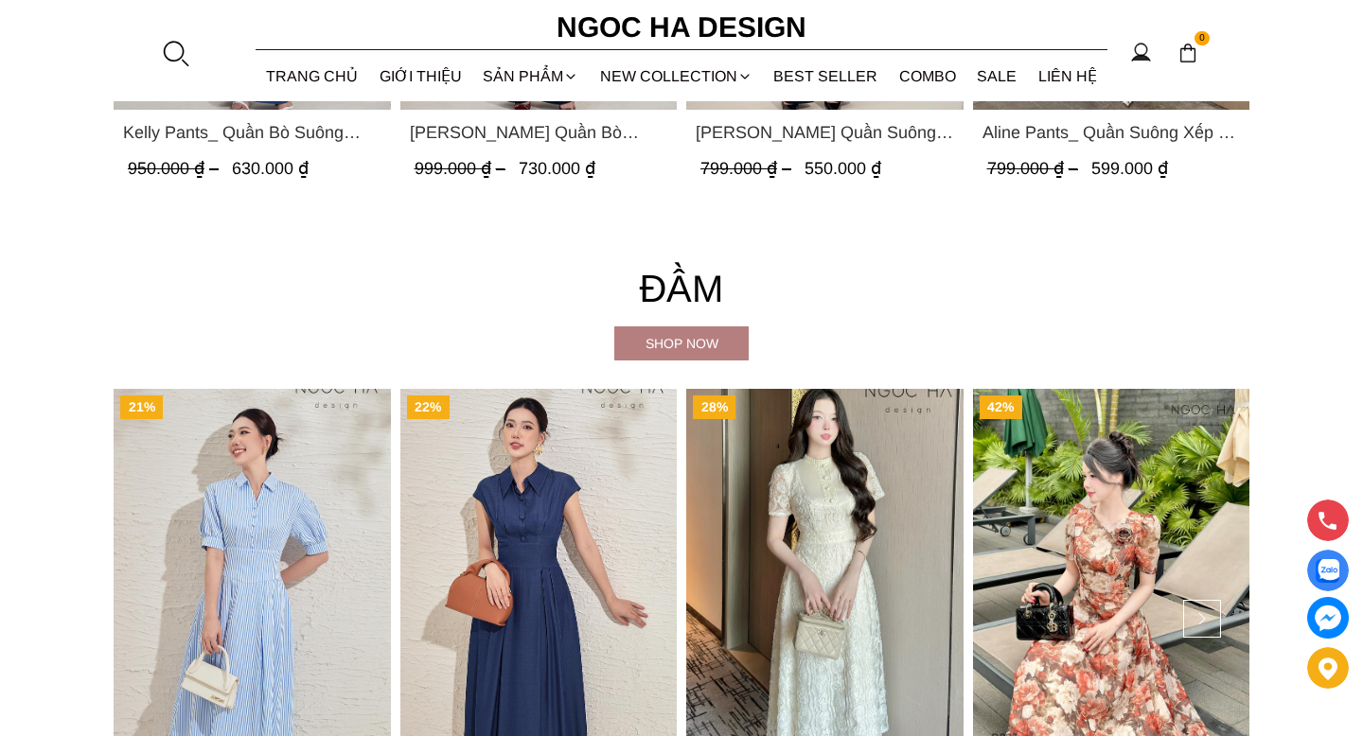
scroll to position [3026, 0]
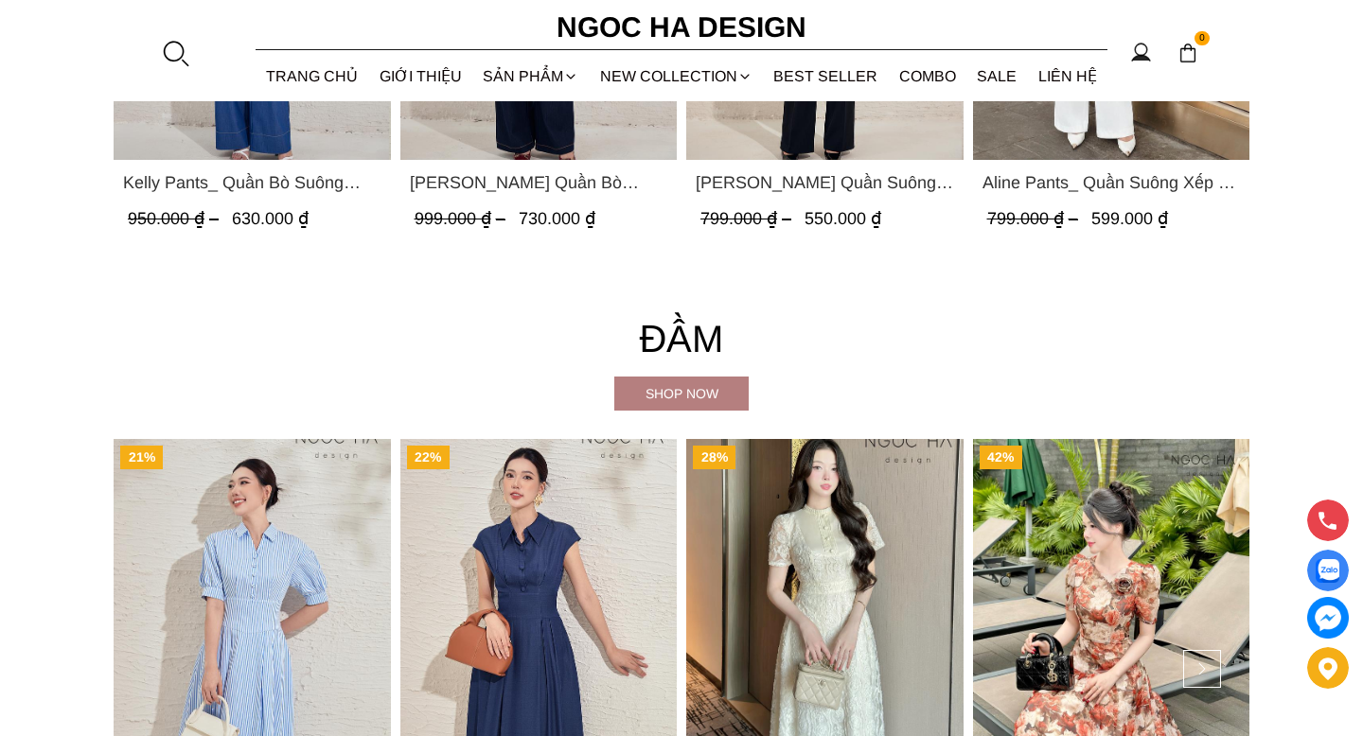
click at [529, 342] on h4 "Đầm" at bounding box center [682, 339] width 1136 height 61
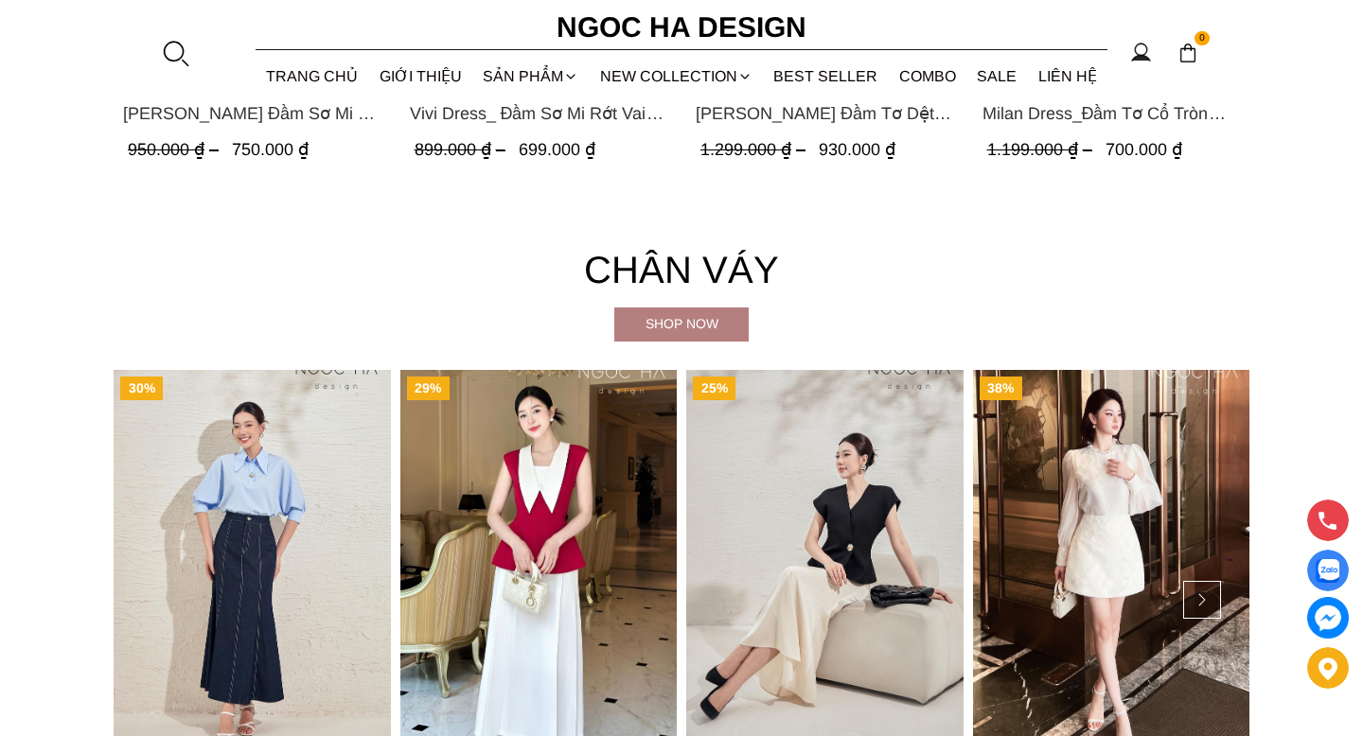
scroll to position [3125, 0]
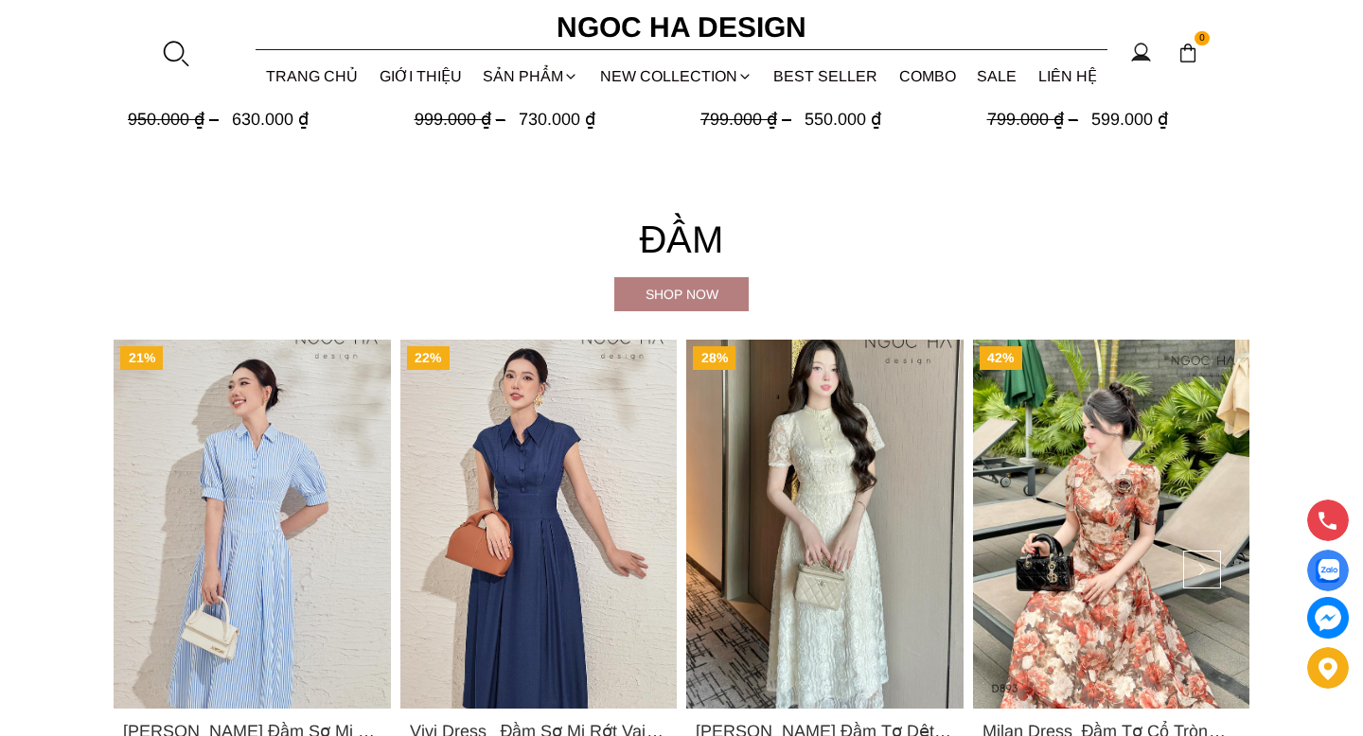
click at [687, 237] on h4 "Đầm" at bounding box center [682, 239] width 1136 height 61
click at [678, 296] on div "Shop now" at bounding box center [681, 294] width 134 height 21
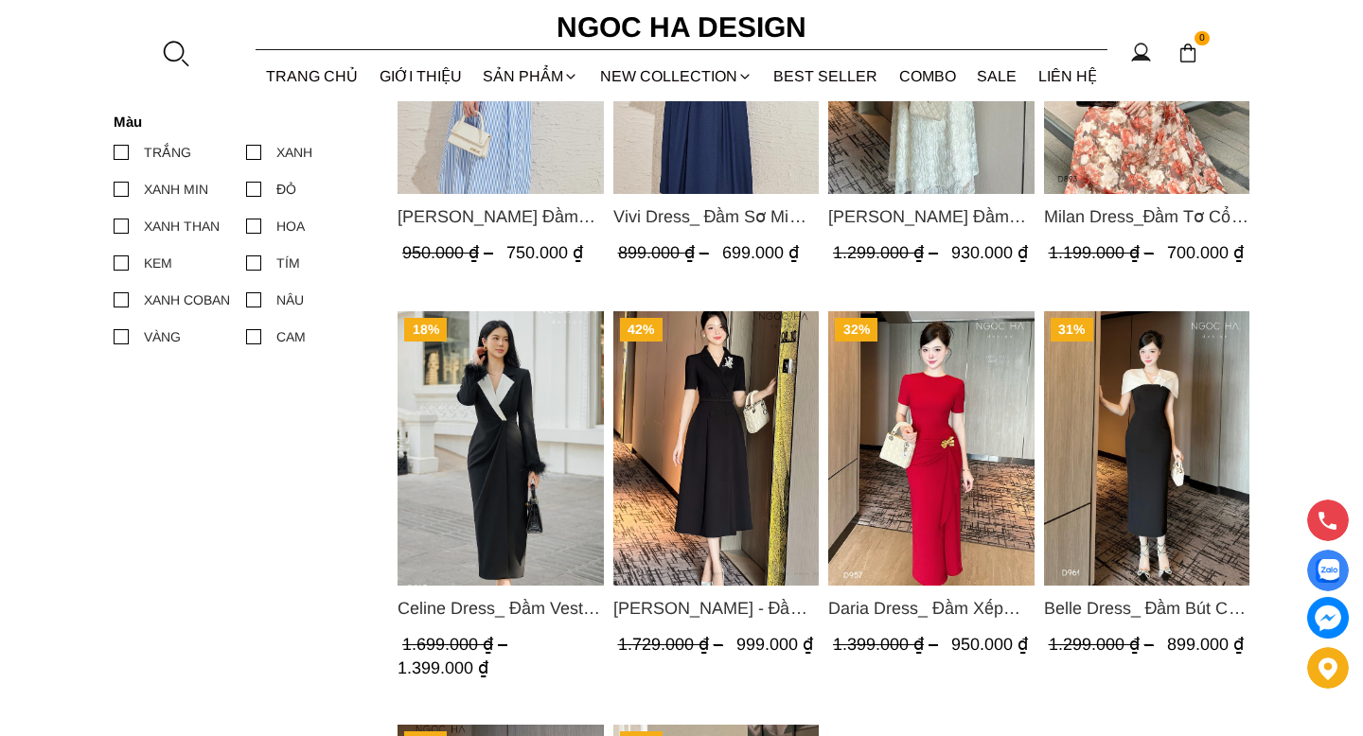
scroll to position [1078, 0]
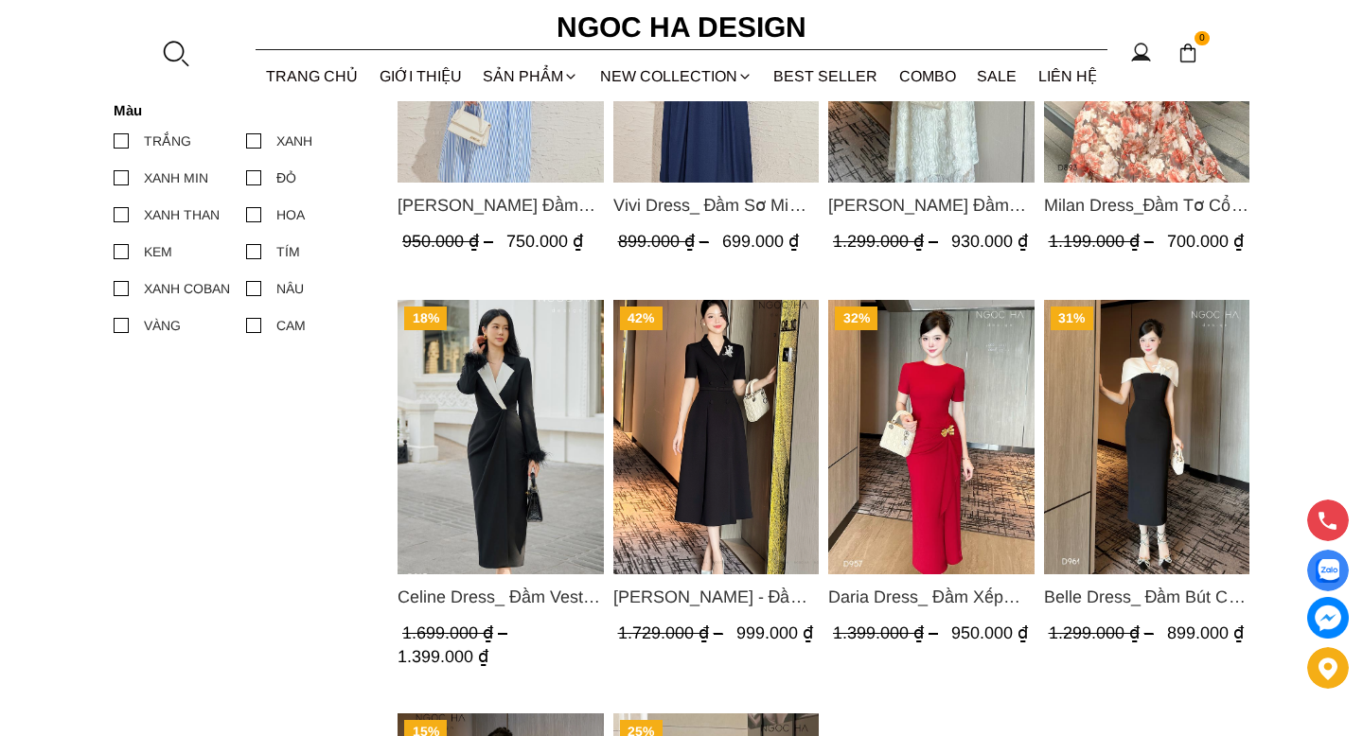
click at [498, 329] on img "Product image - Celine Dress_ Đầm Vest Phối Cổ Mix Lông Cửa Tay D967" at bounding box center [501, 436] width 206 height 274
click at [500, 416] on img "Product image - Celine Dress_ Đầm Vest Phối Cổ Mix Lông Cửa Tay D967" at bounding box center [501, 436] width 206 height 274
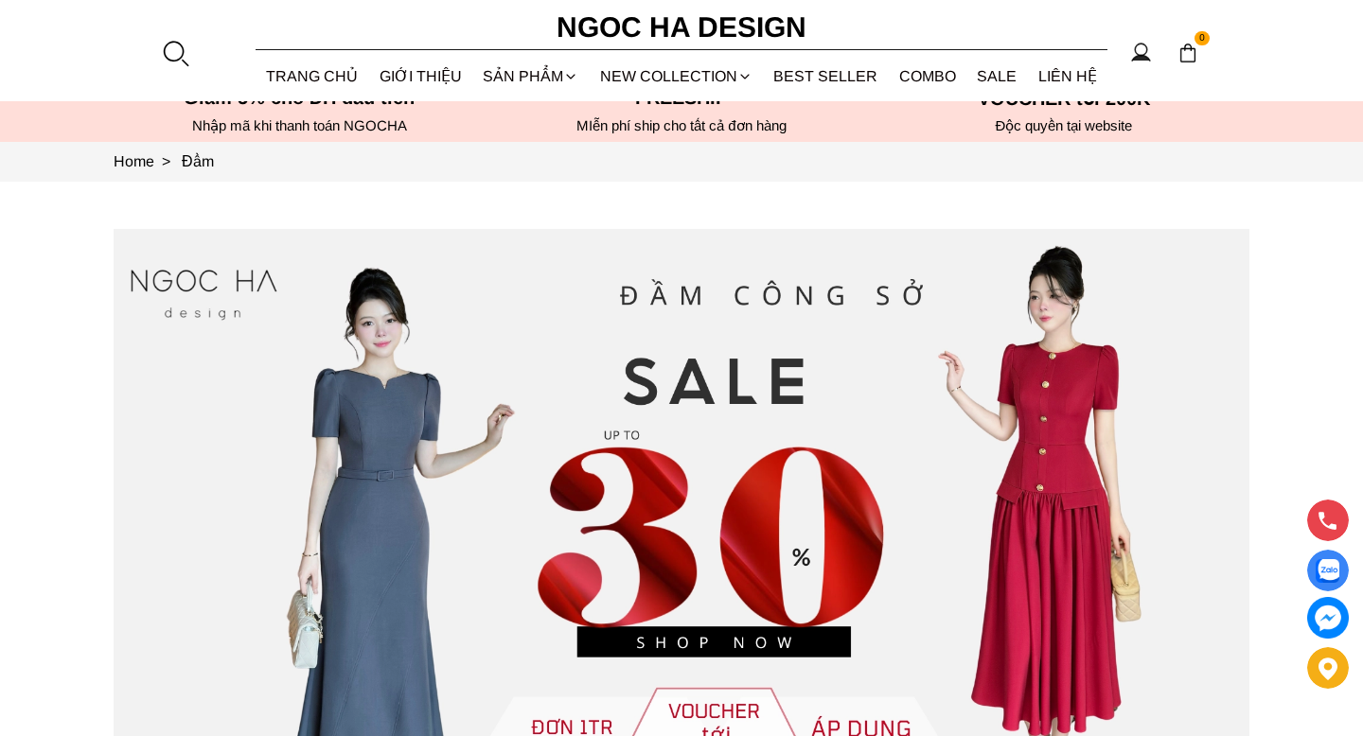
scroll to position [0, 0]
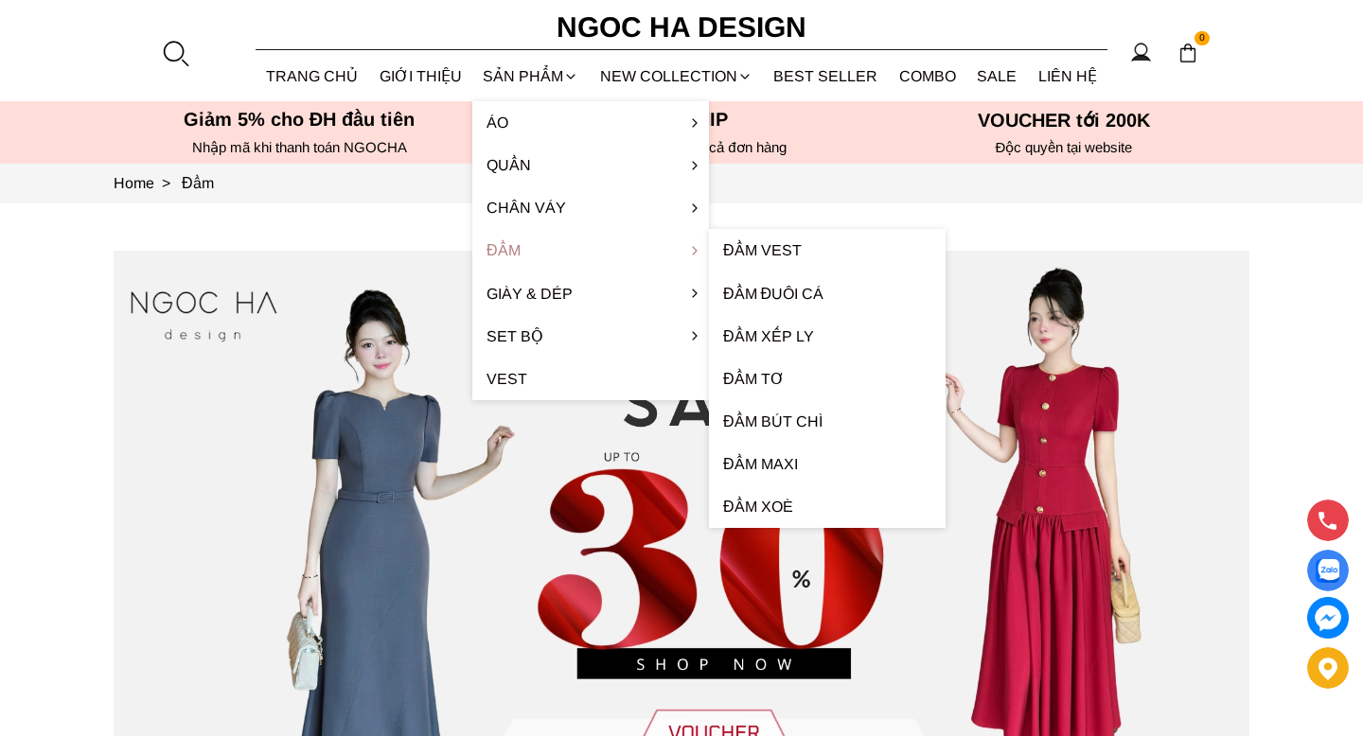
click at [509, 244] on link "Đầm" at bounding box center [590, 250] width 237 height 43
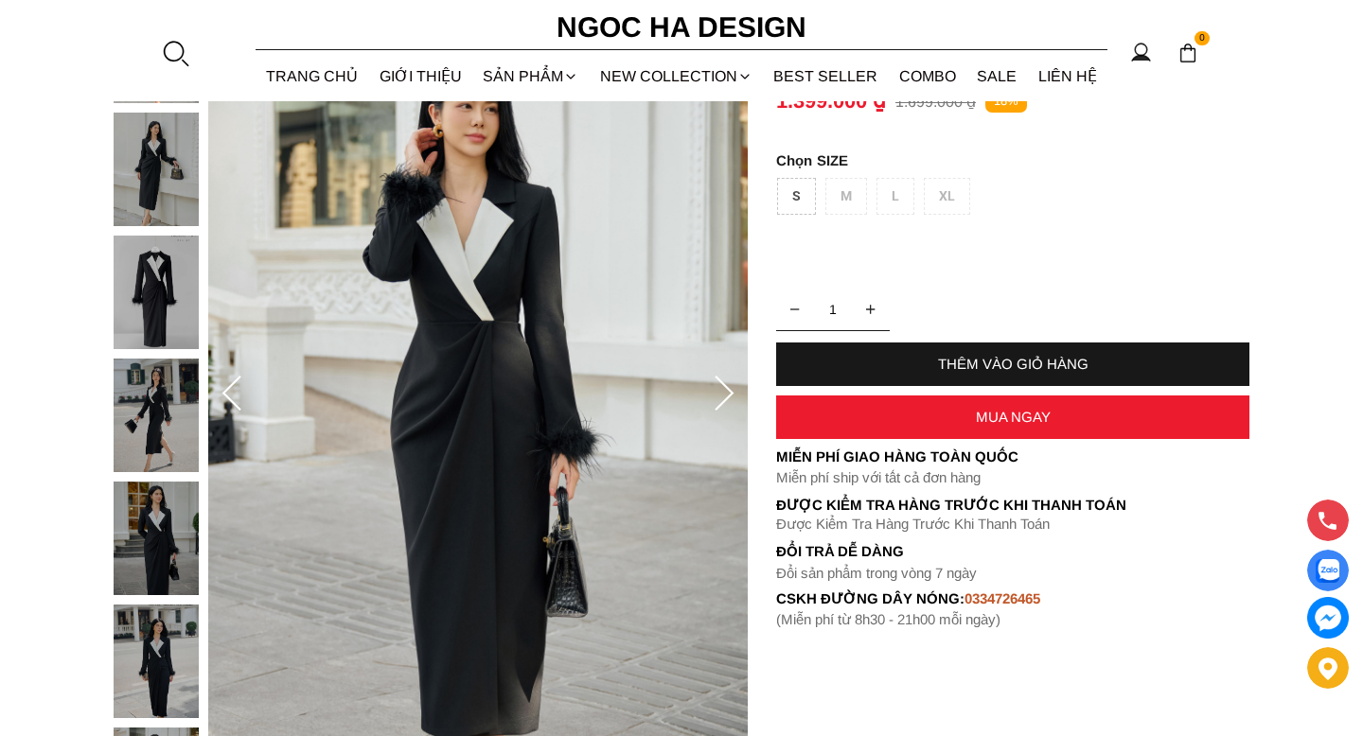
scroll to position [234, 0]
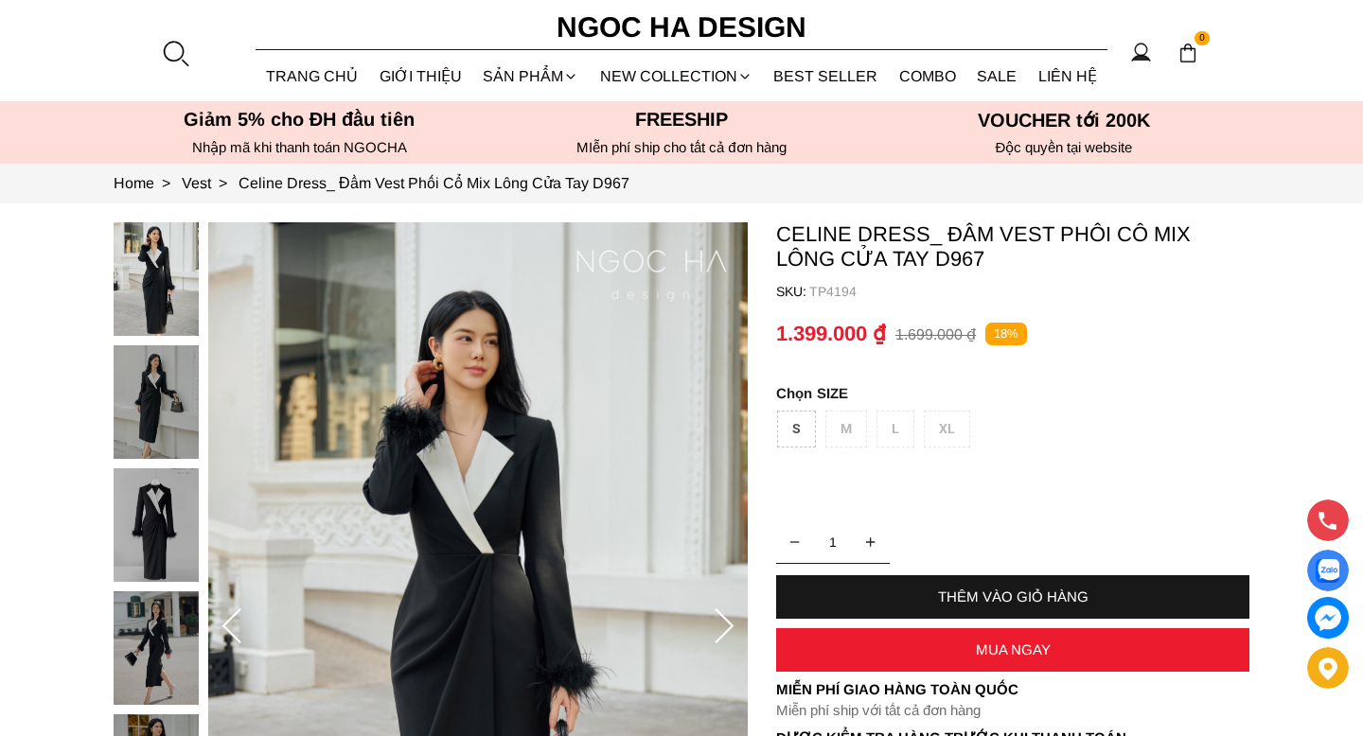
click at [848, 428] on div "S M L XL" at bounding box center [1013, 434] width 473 height 46
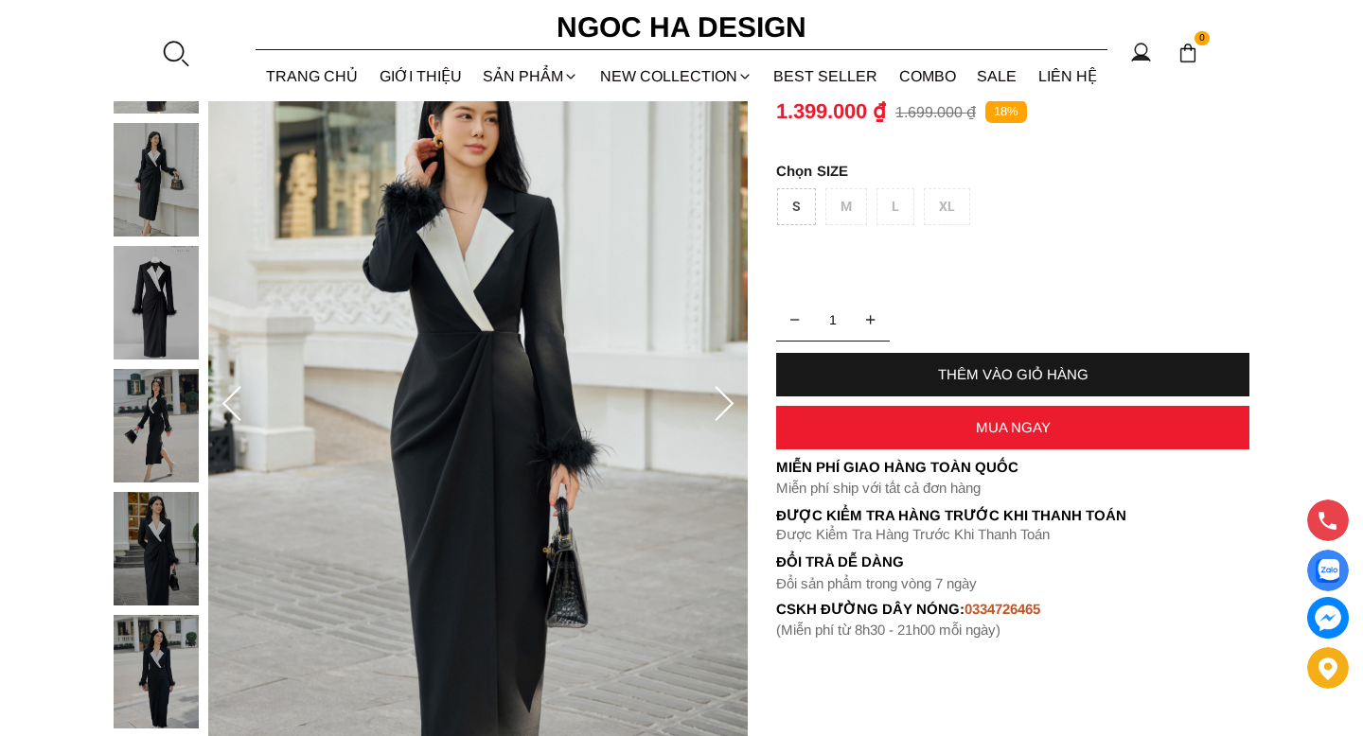
scroll to position [301, 0]
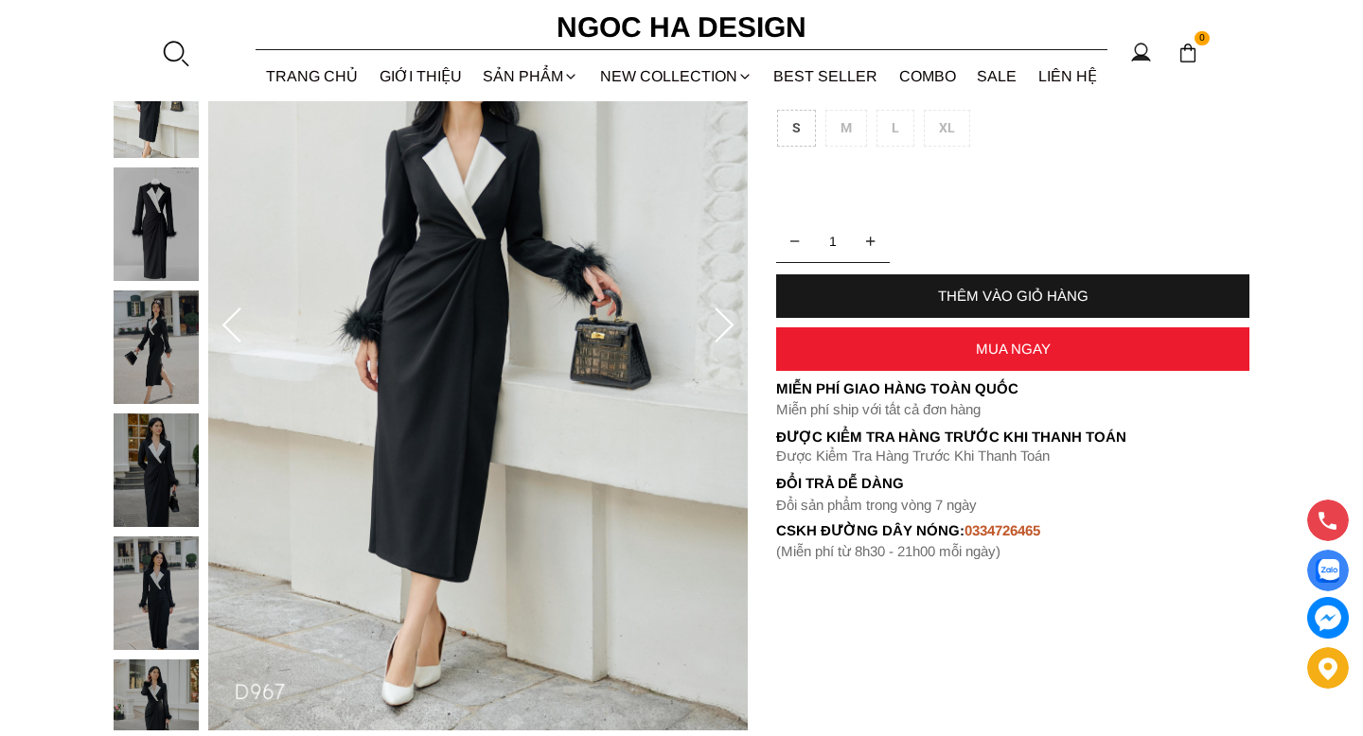
click at [844, 128] on div "S M L XL" at bounding box center [1013, 133] width 473 height 46
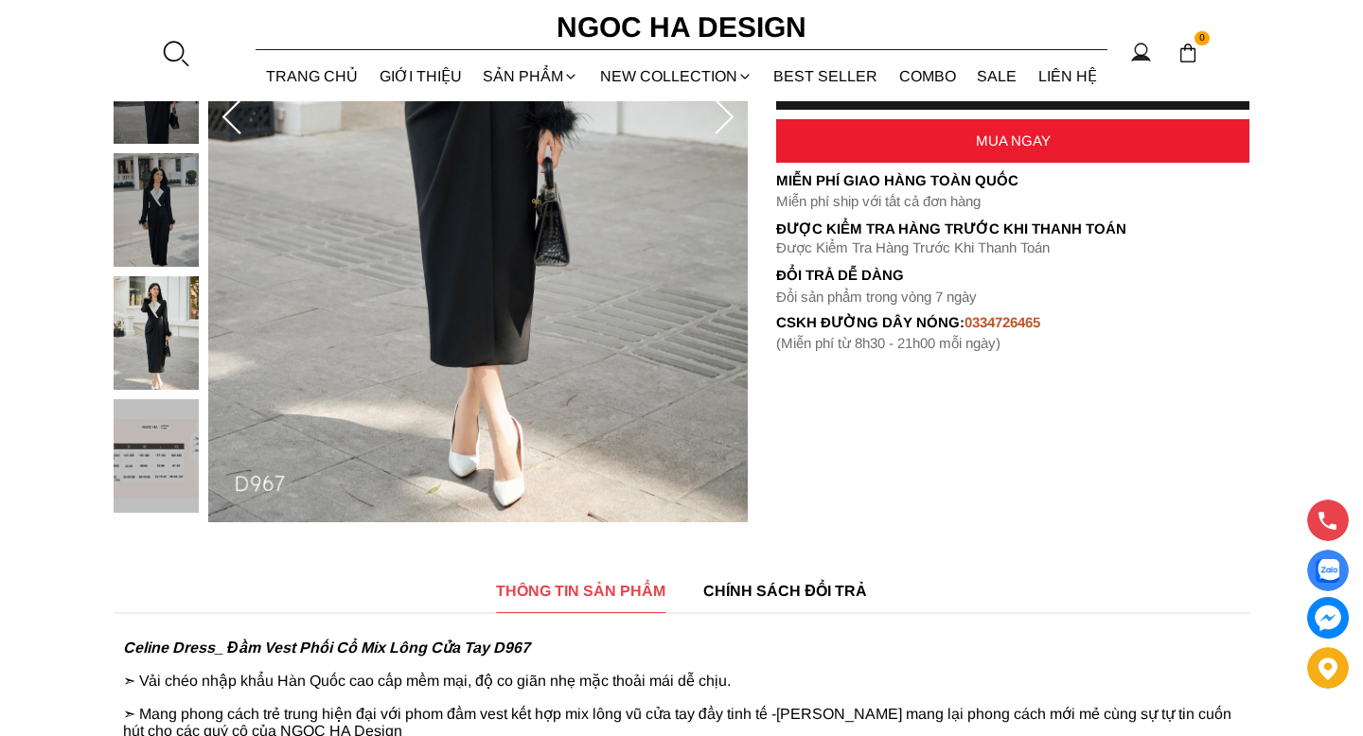
scroll to position [0, 0]
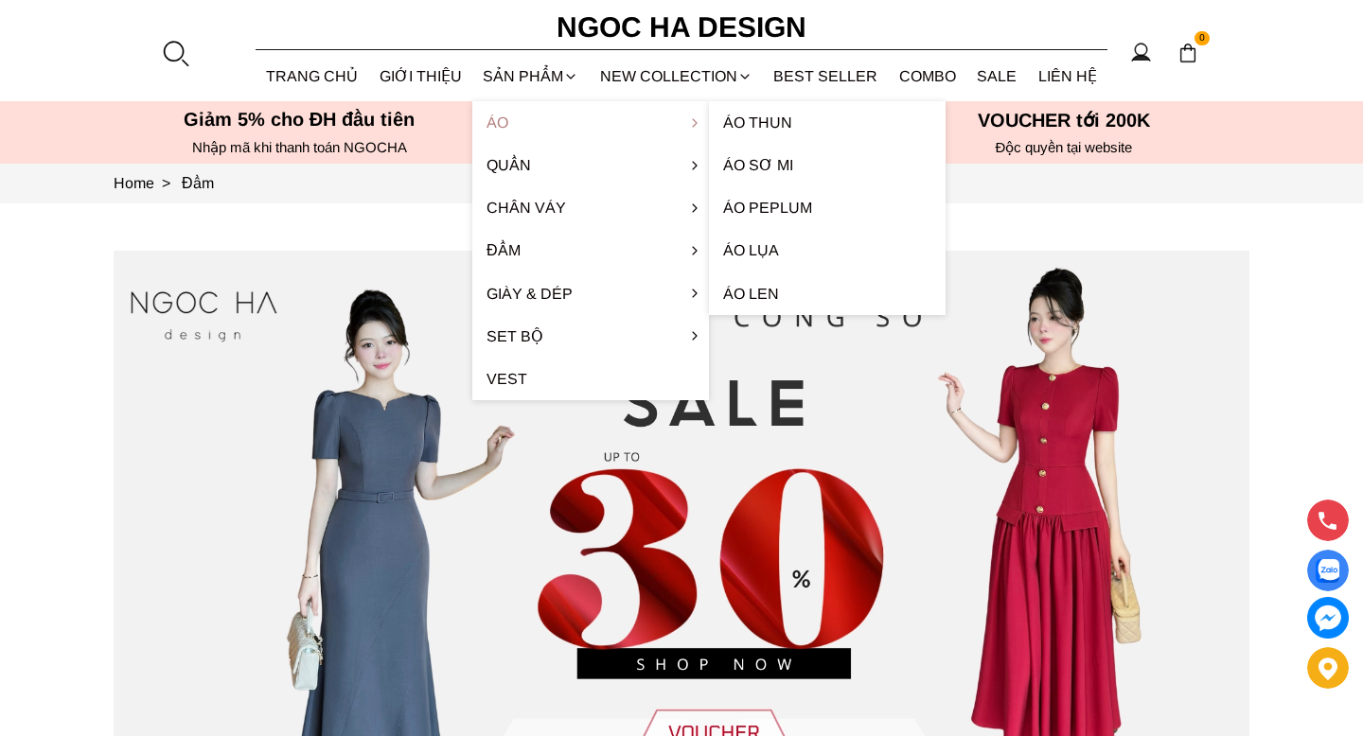
click at [557, 116] on link "Áo" at bounding box center [590, 122] width 237 height 43
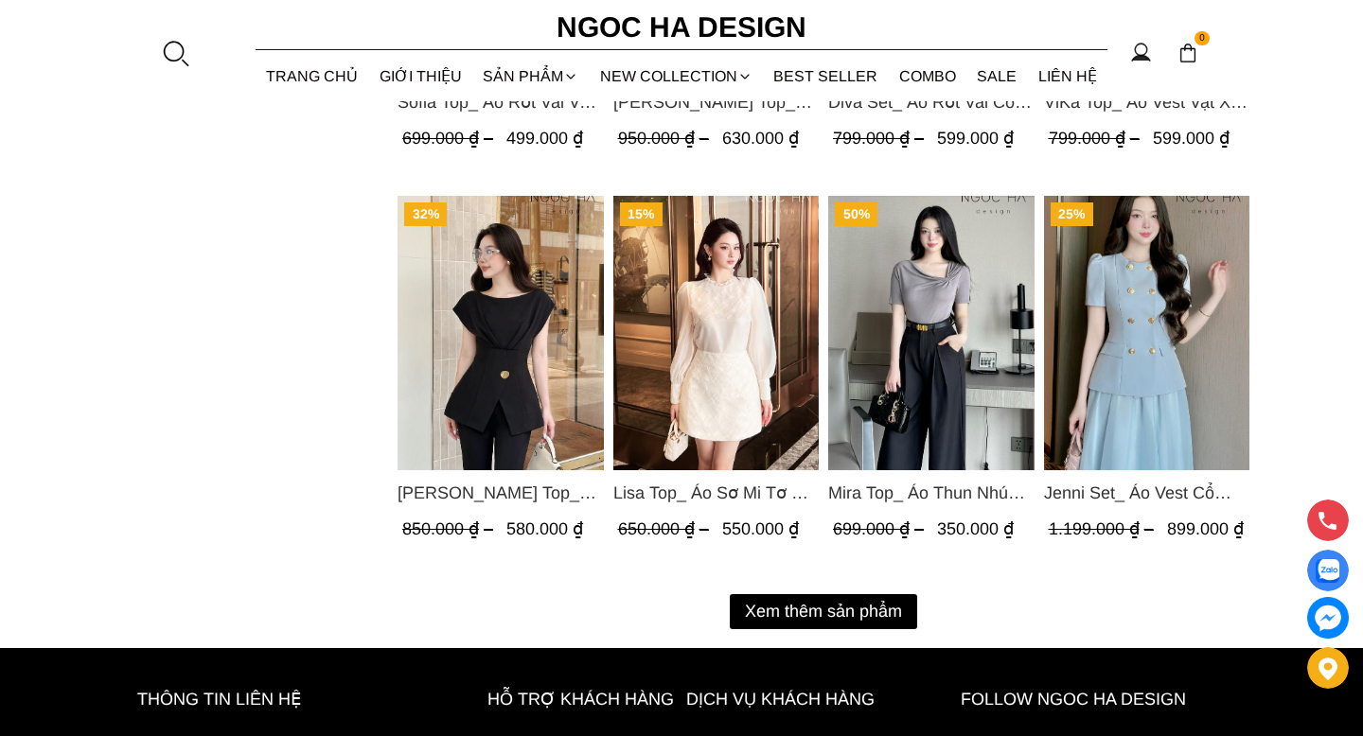
scroll to position [2381, 0]
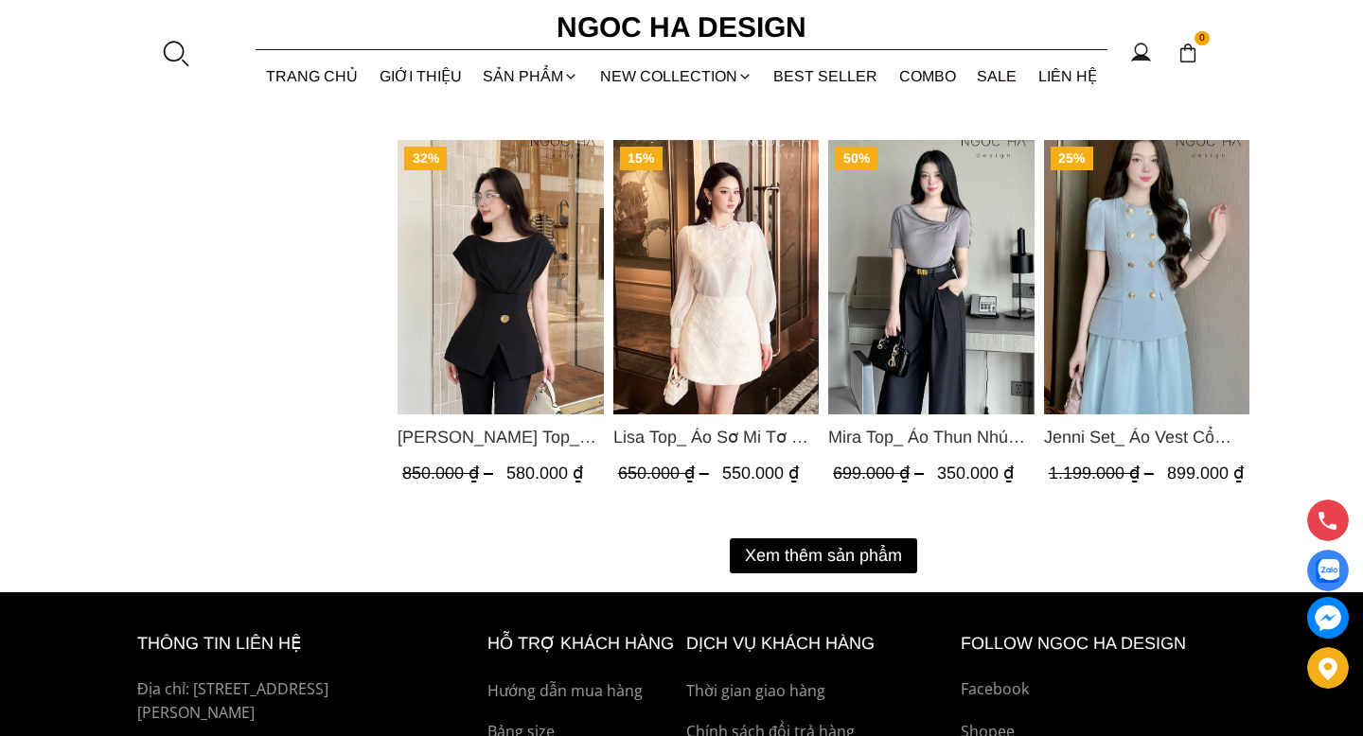
click at [862, 557] on button "Xem thêm sản phẩm" at bounding box center [823, 556] width 187 height 35
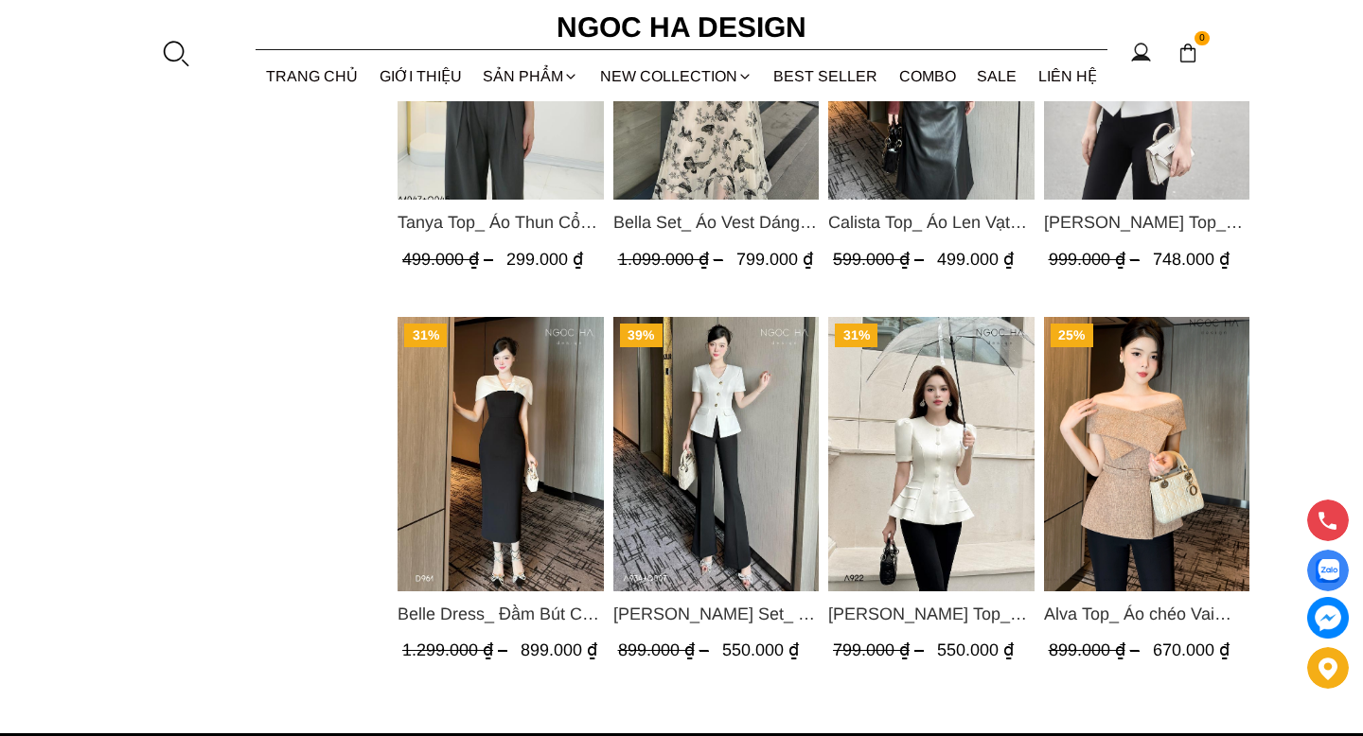
scroll to position [3376, 0]
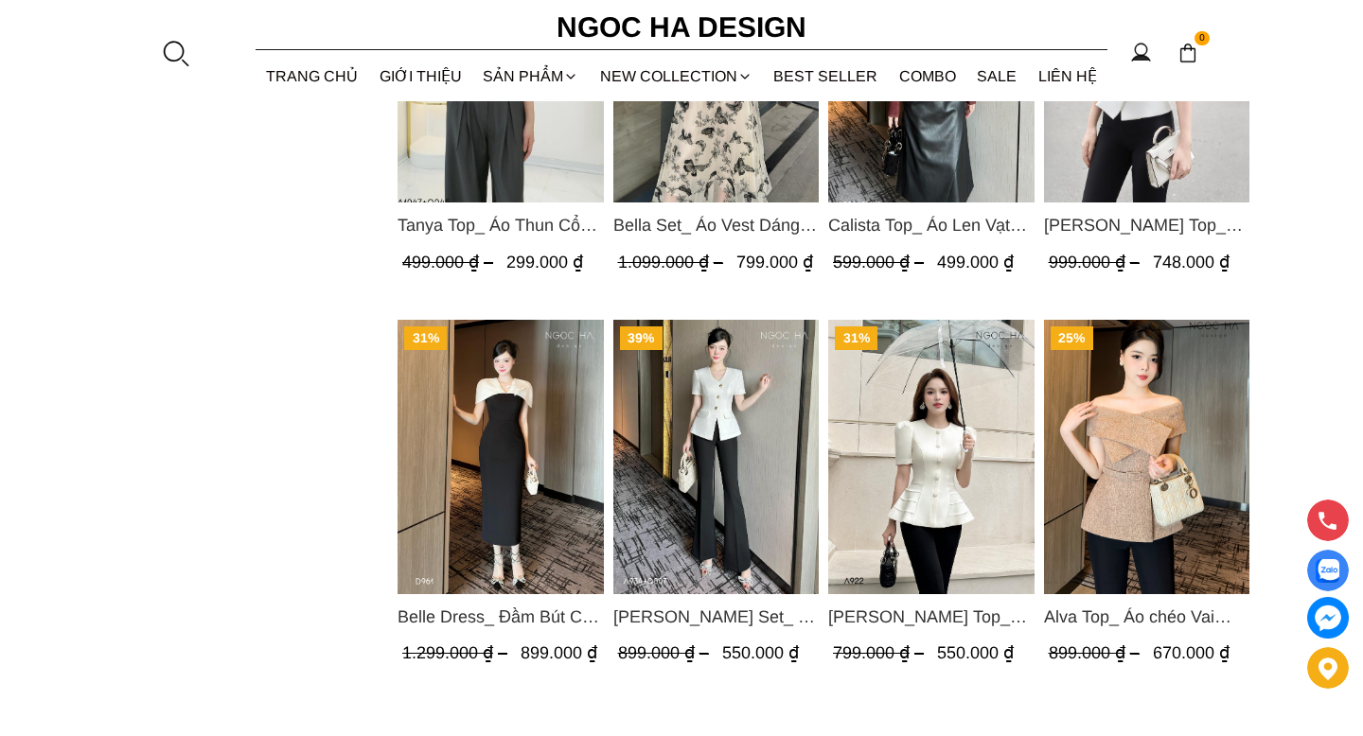
click at [705, 449] on img "Product image - Amy Set_ Áo Vạt Chéo Đính 3 Cúc, Quần Suông Ống Loe A934+Q007" at bounding box center [716, 457] width 206 height 274
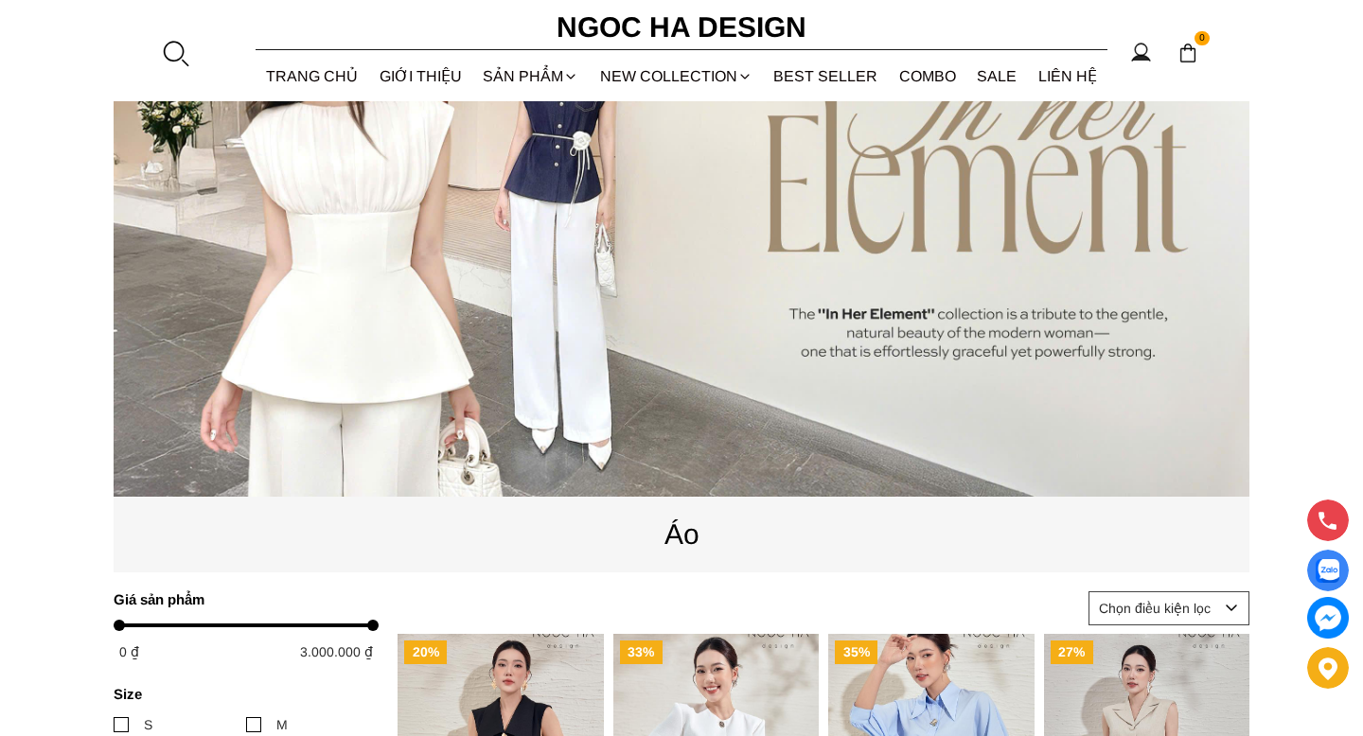
scroll to position [0, 0]
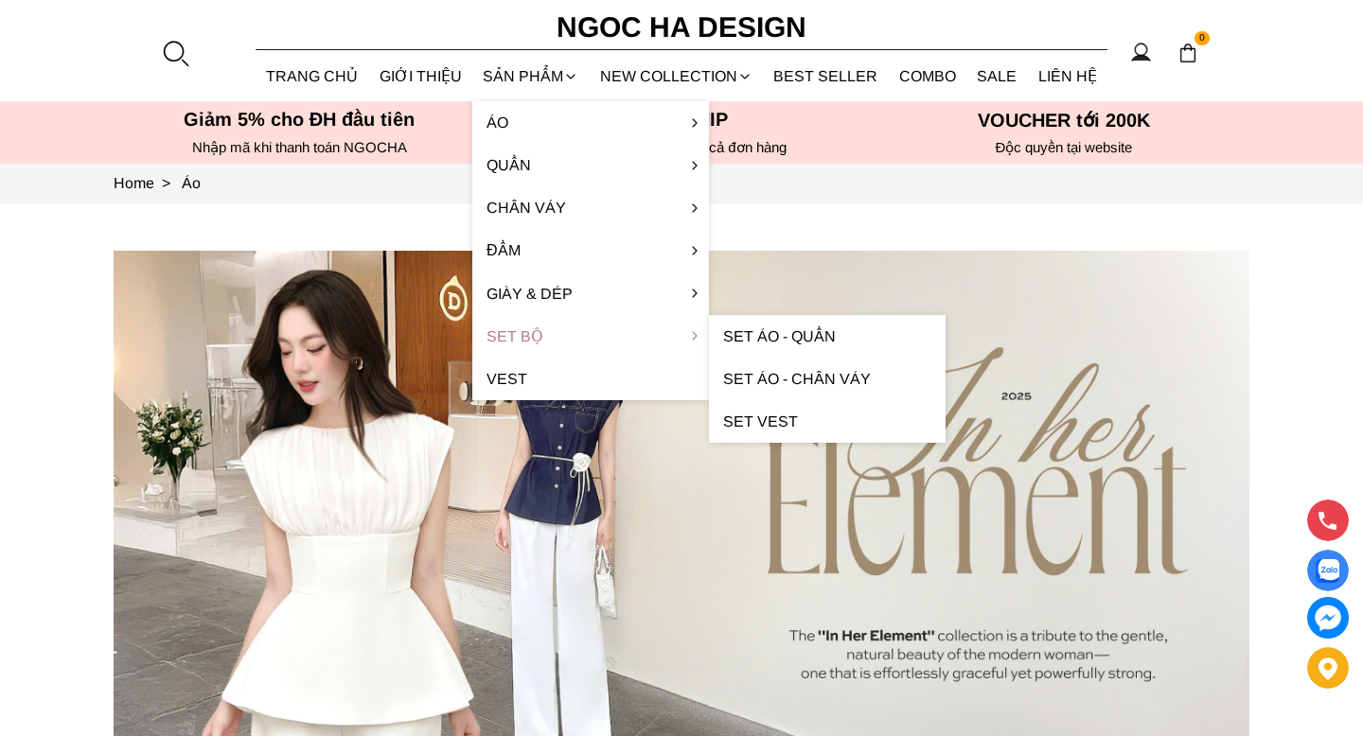
click at [573, 336] on link "Set Bộ" at bounding box center [590, 336] width 237 height 43
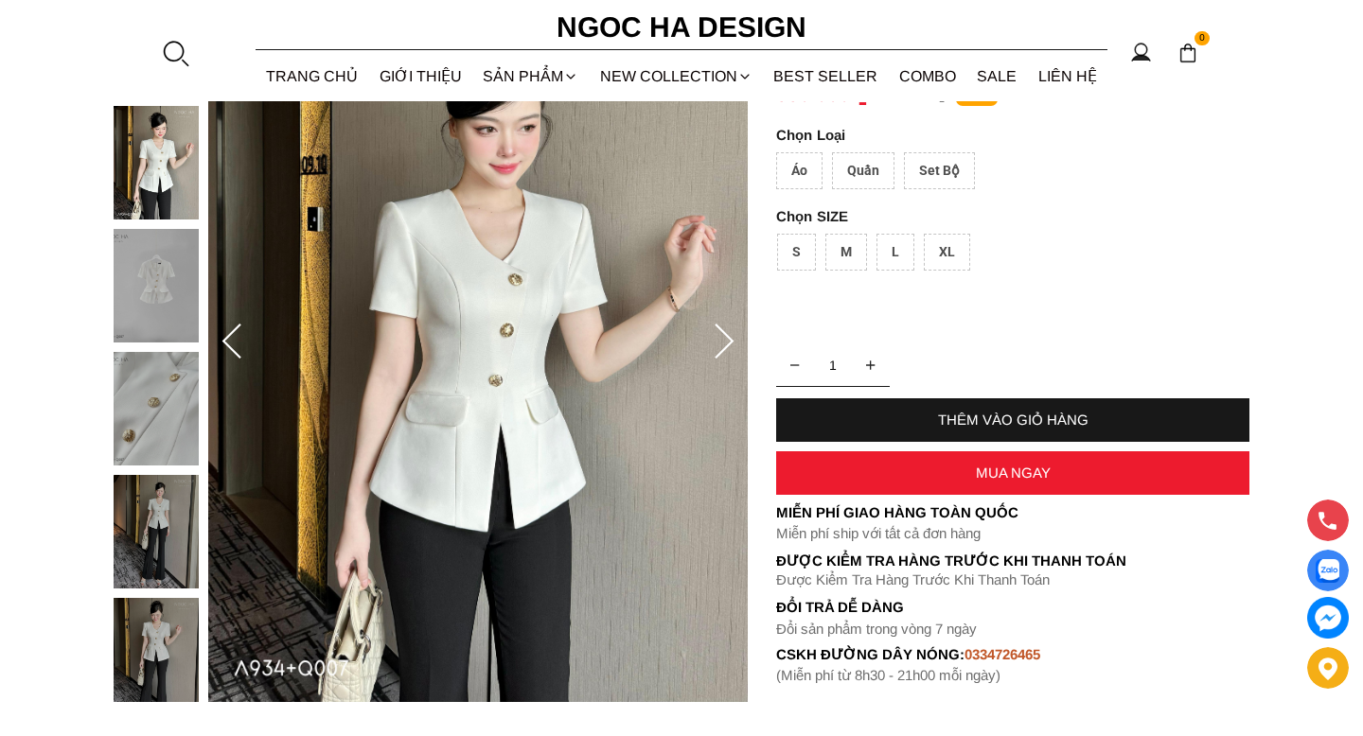
scroll to position [185, 0]
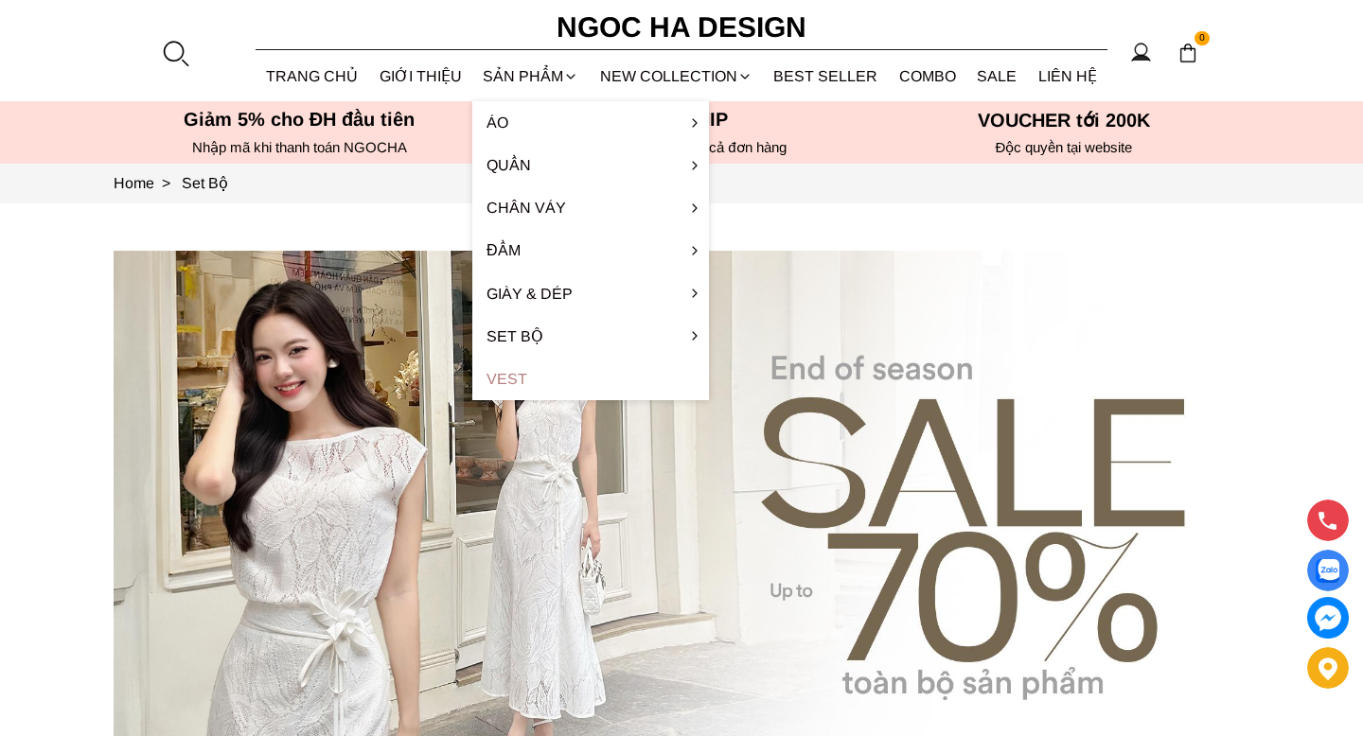
click at [518, 383] on link "Vest" at bounding box center [590, 379] width 237 height 43
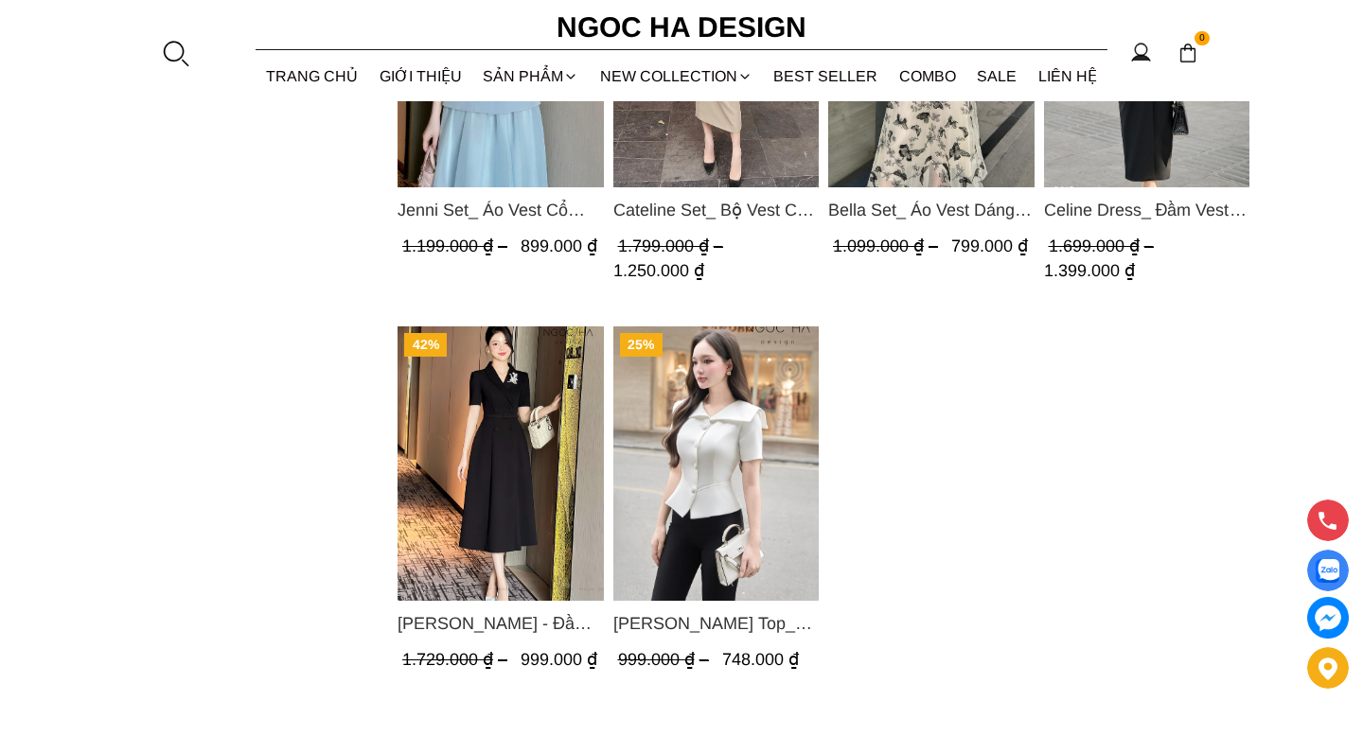
scroll to position [918, 0]
